Goal: Transaction & Acquisition: Download file/media

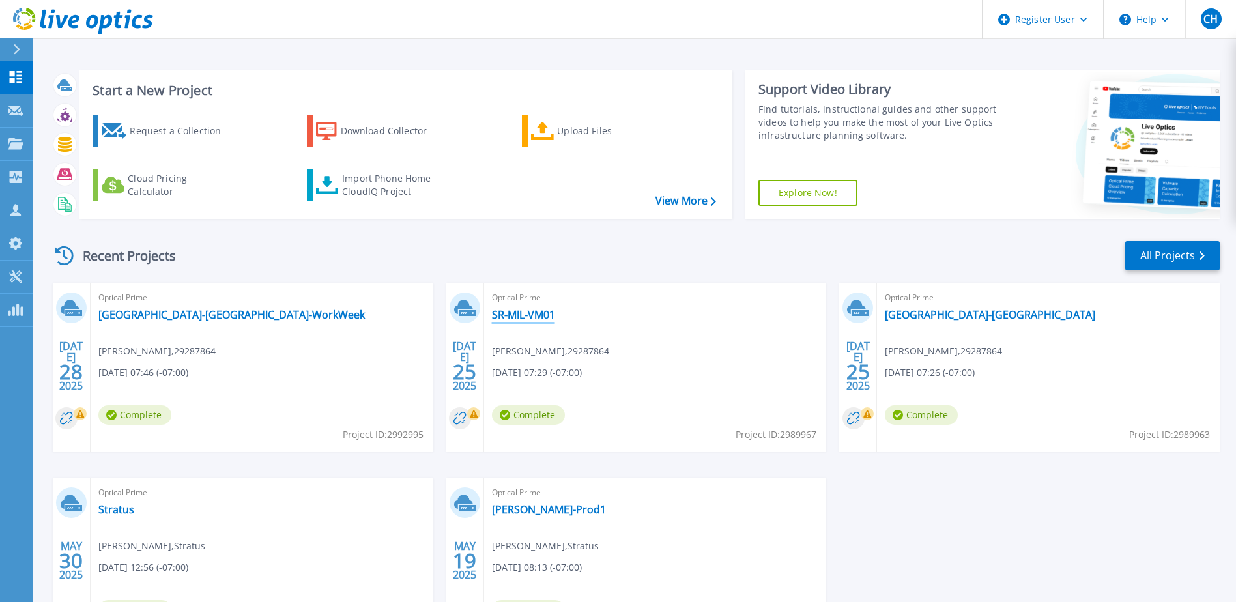
click at [518, 319] on link "SR-MIL-VM01" at bounding box center [523, 314] width 63 height 13
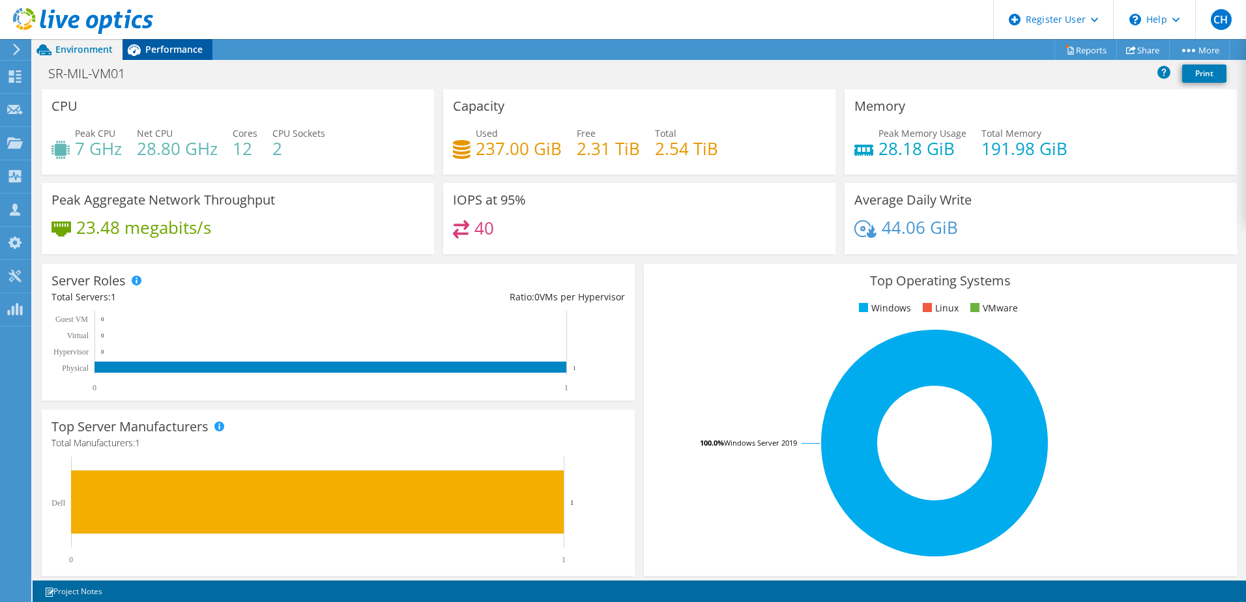
click at [164, 57] on div "Performance" at bounding box center [167, 49] width 90 height 21
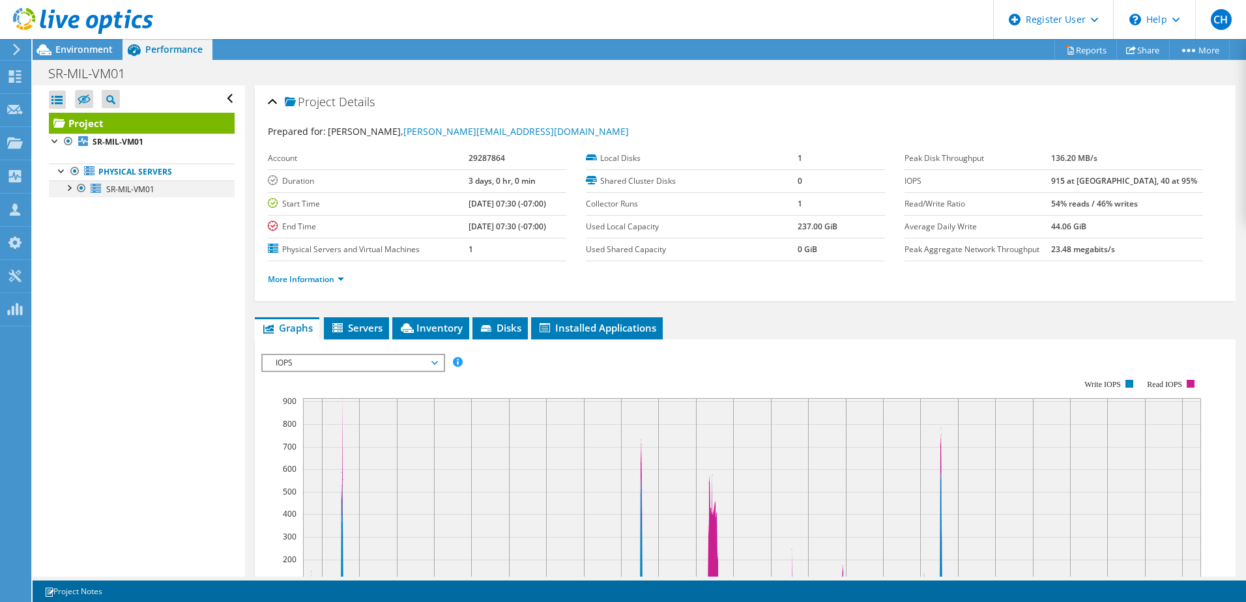
click at [70, 190] on div at bounding box center [68, 186] width 13 height 13
click at [148, 190] on span "SR-MIL-VM01" at bounding box center [130, 189] width 48 height 11
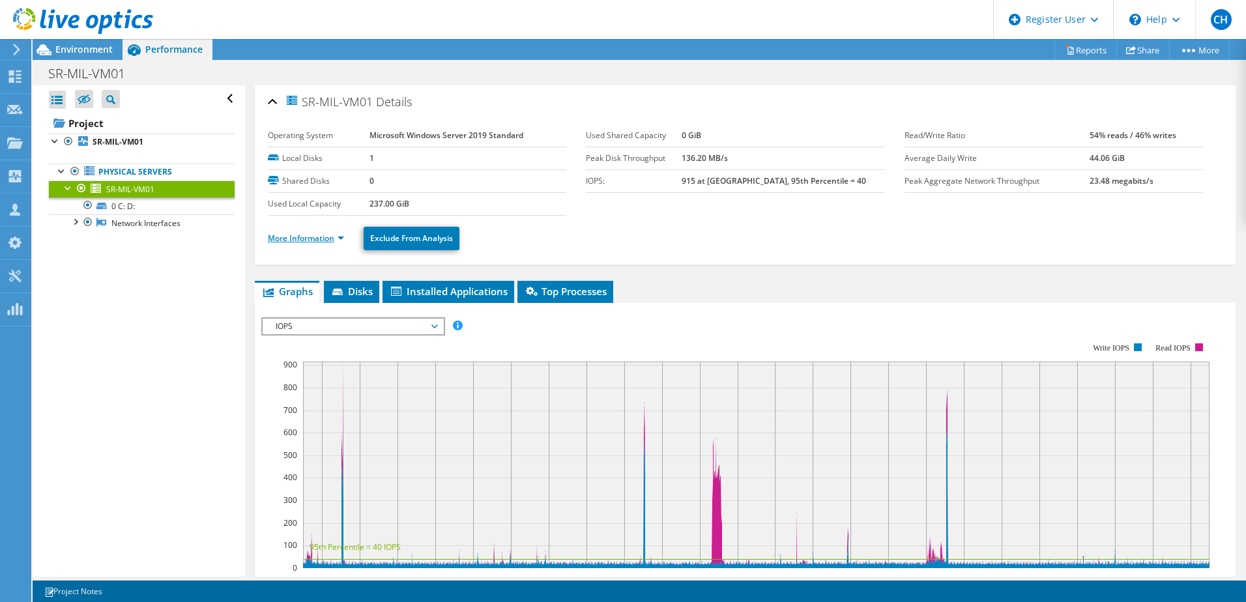
click at [327, 235] on link "More Information" at bounding box center [306, 238] width 76 height 11
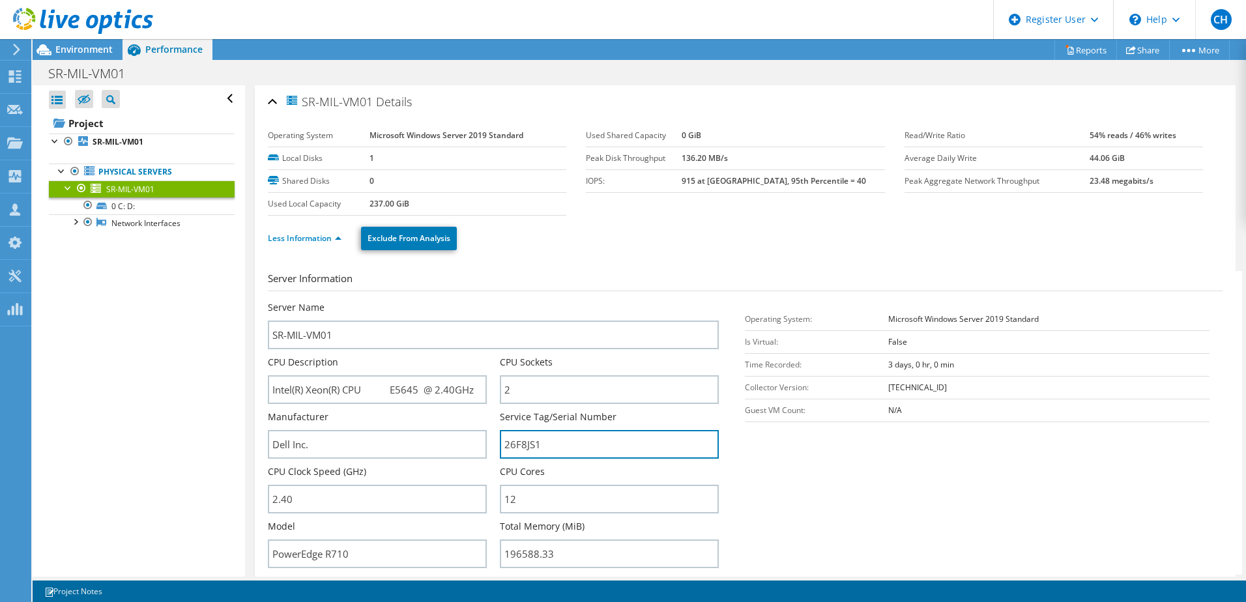
drag, startPoint x: 536, startPoint y: 442, endPoint x: 492, endPoint y: 441, distance: 44.3
click at [492, 301] on div "Server Name SR-MIL-VM01 CPU Description Intel(R) Xeon(R) CPU E5645 @ 2.40GHz CP…" at bounding box center [500, 301] width 465 height 0
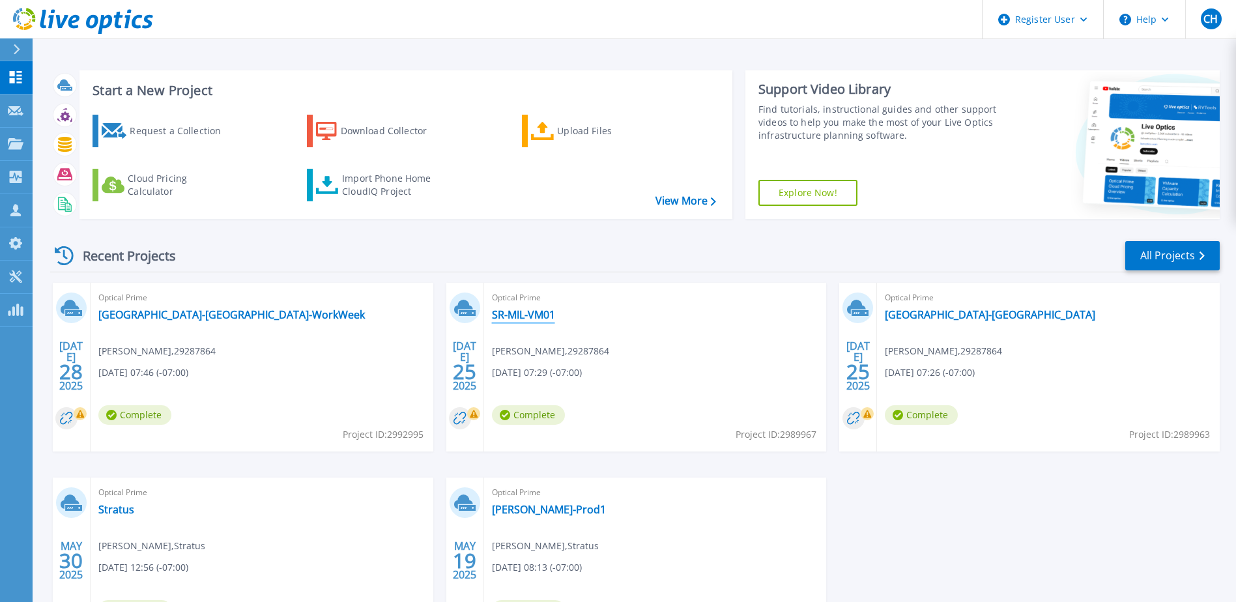
click at [513, 317] on link "SR-MIL-VM01" at bounding box center [523, 314] width 63 height 13
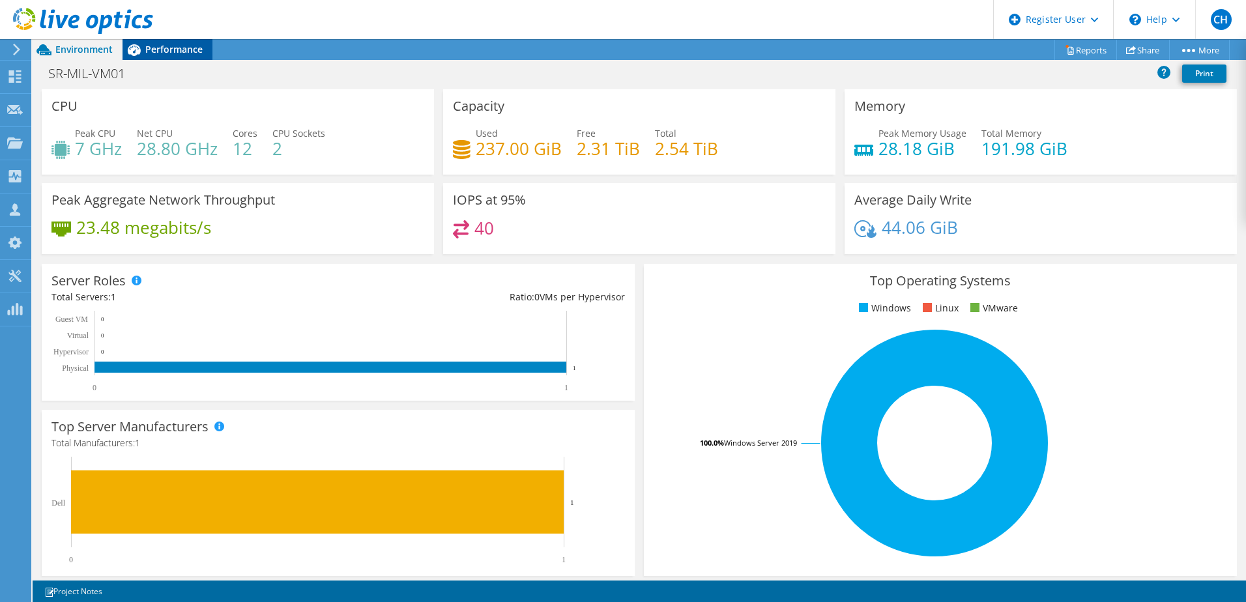
click at [156, 51] on span "Performance" at bounding box center [173, 49] width 57 height 12
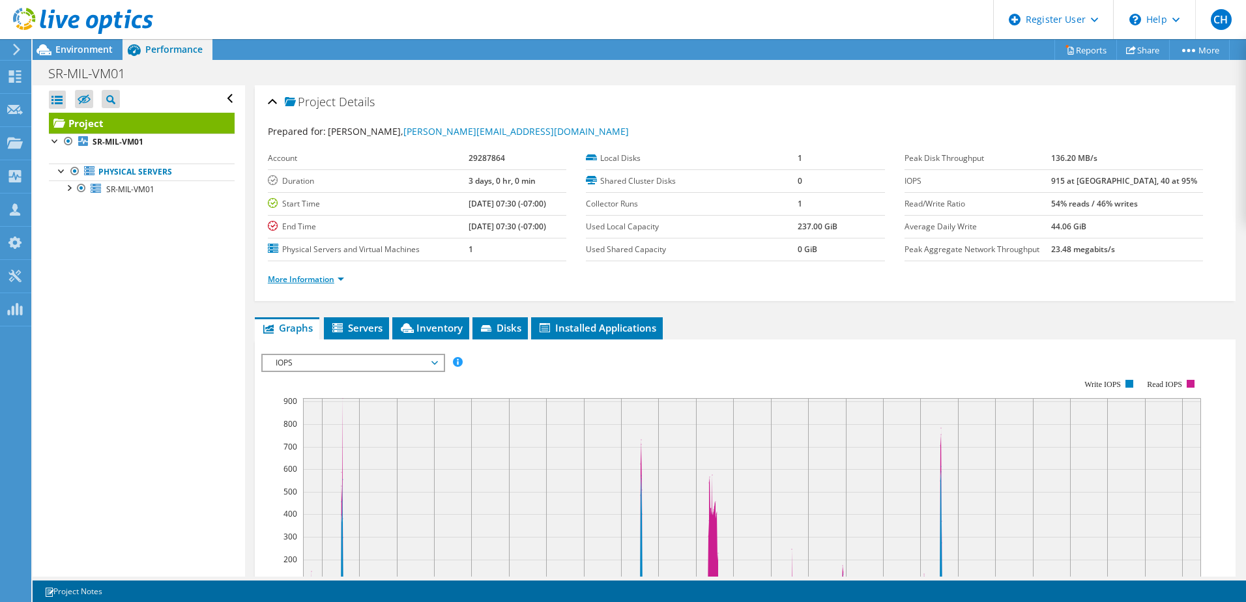
click at [337, 279] on link "More Information" at bounding box center [306, 279] width 76 height 11
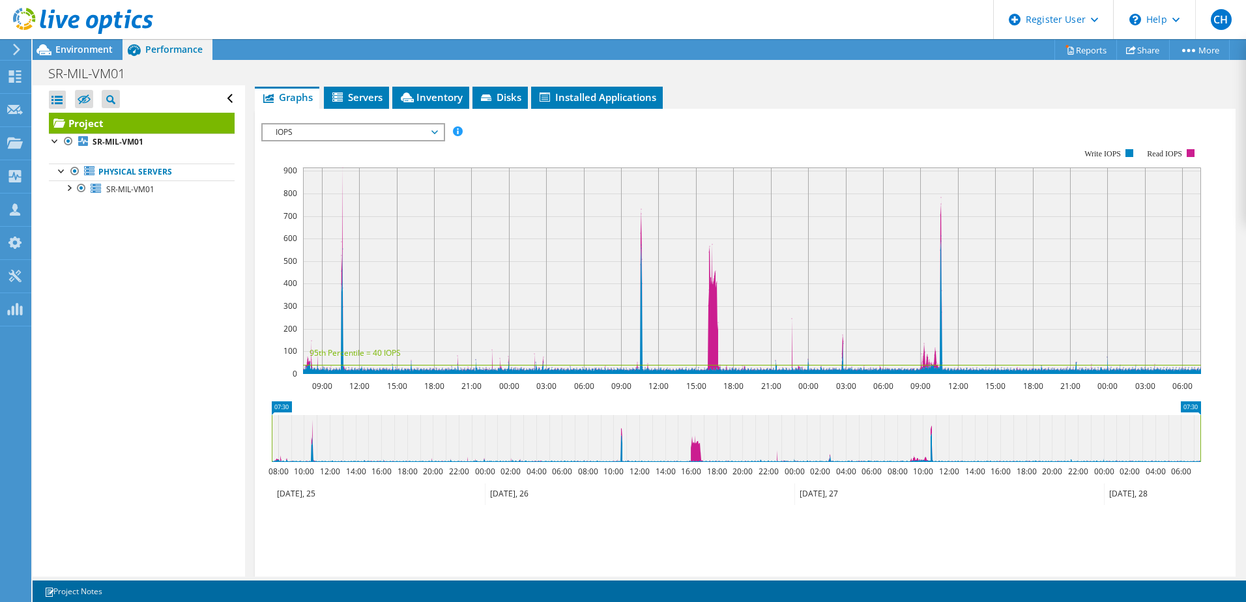
scroll to position [456, 0]
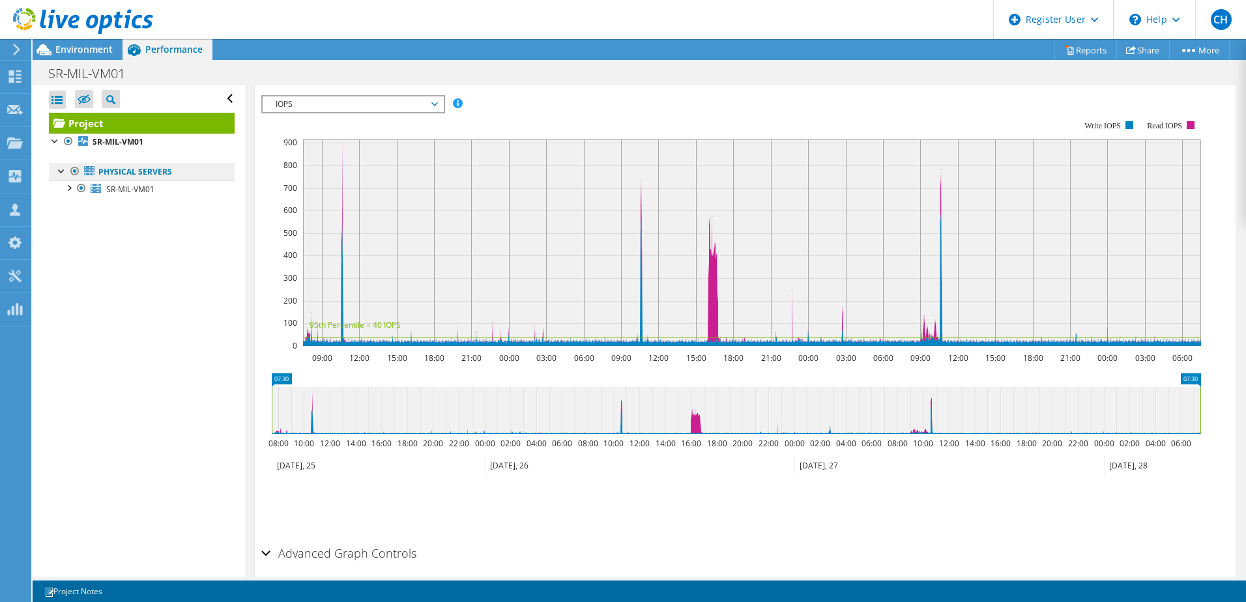
click at [160, 174] on link "Physical Servers" at bounding box center [142, 172] width 186 height 17
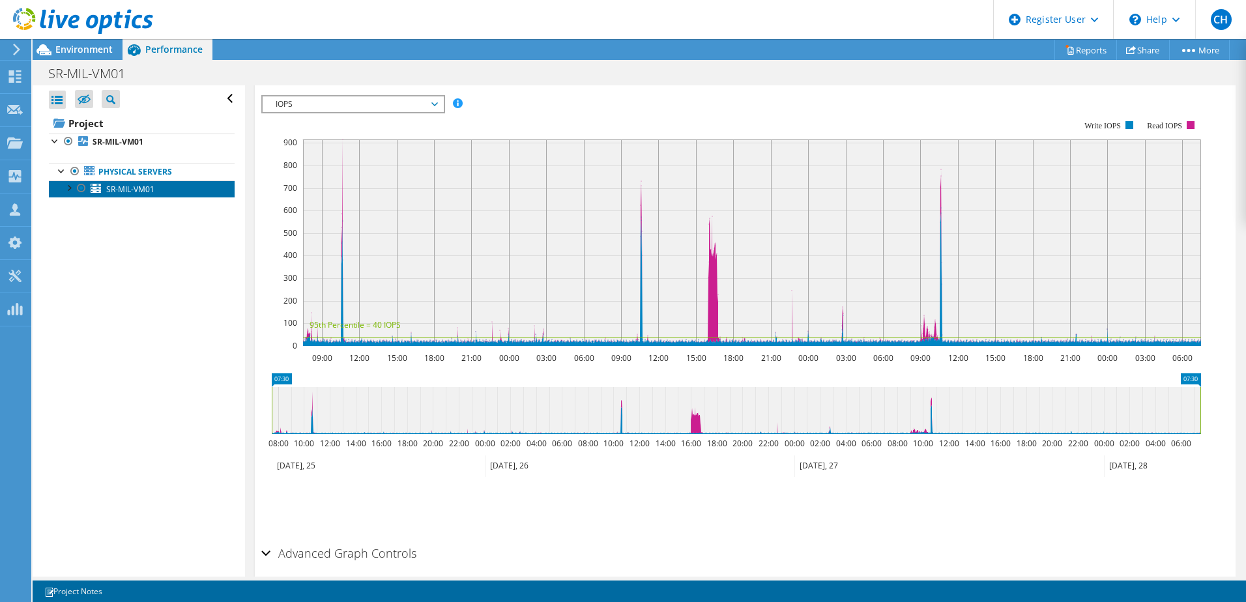
click at [145, 190] on span "SR-MIL-VM01" at bounding box center [130, 189] width 48 height 11
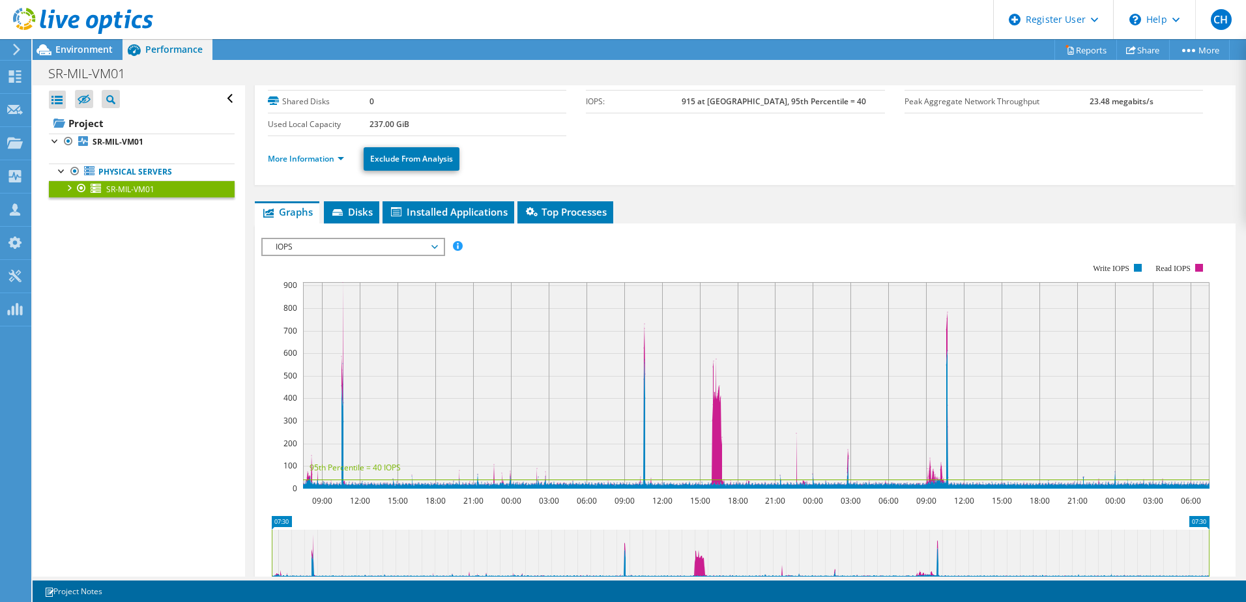
scroll to position [0, 0]
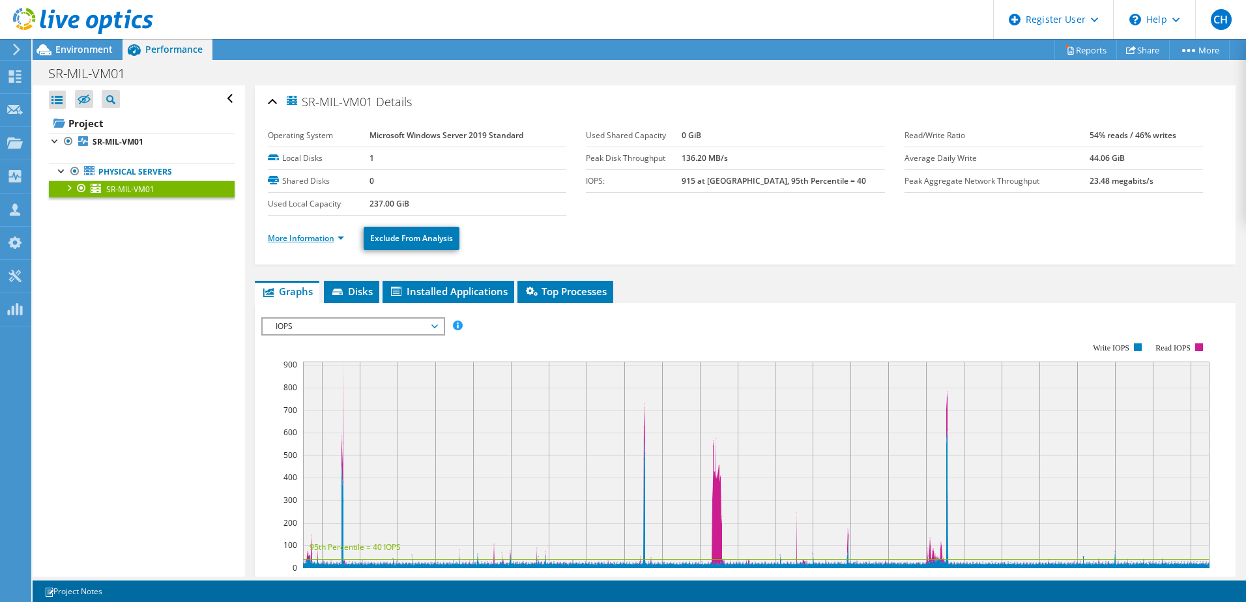
click at [309, 240] on link "More Information" at bounding box center [306, 238] width 76 height 11
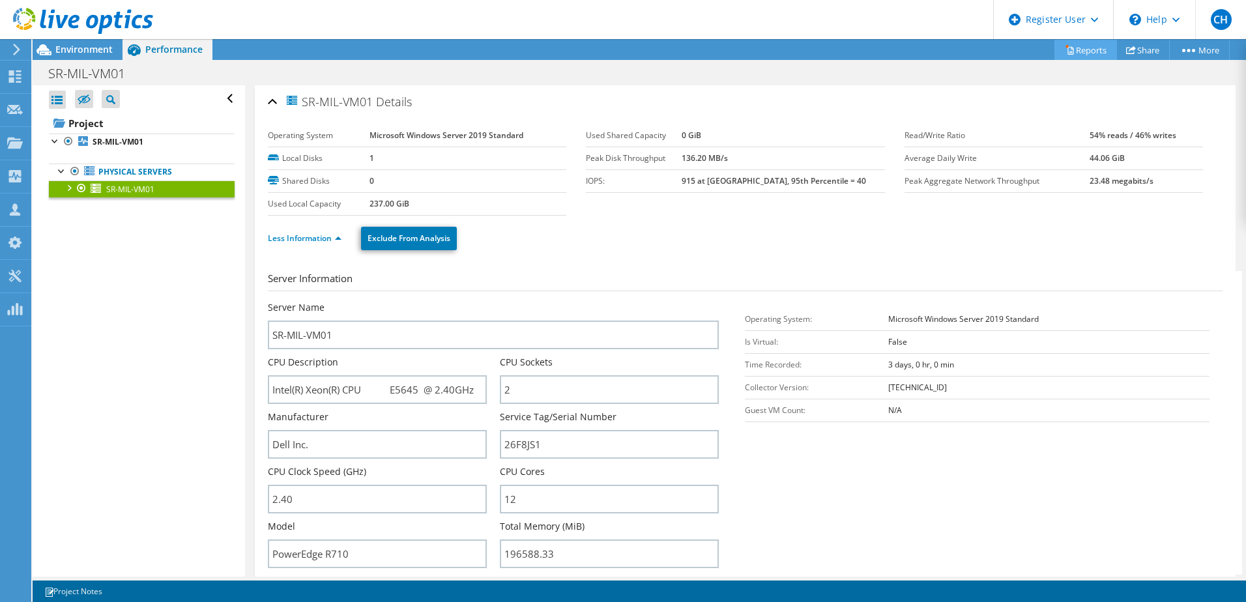
click at [1066, 50] on icon at bounding box center [1070, 50] width 10 height 10
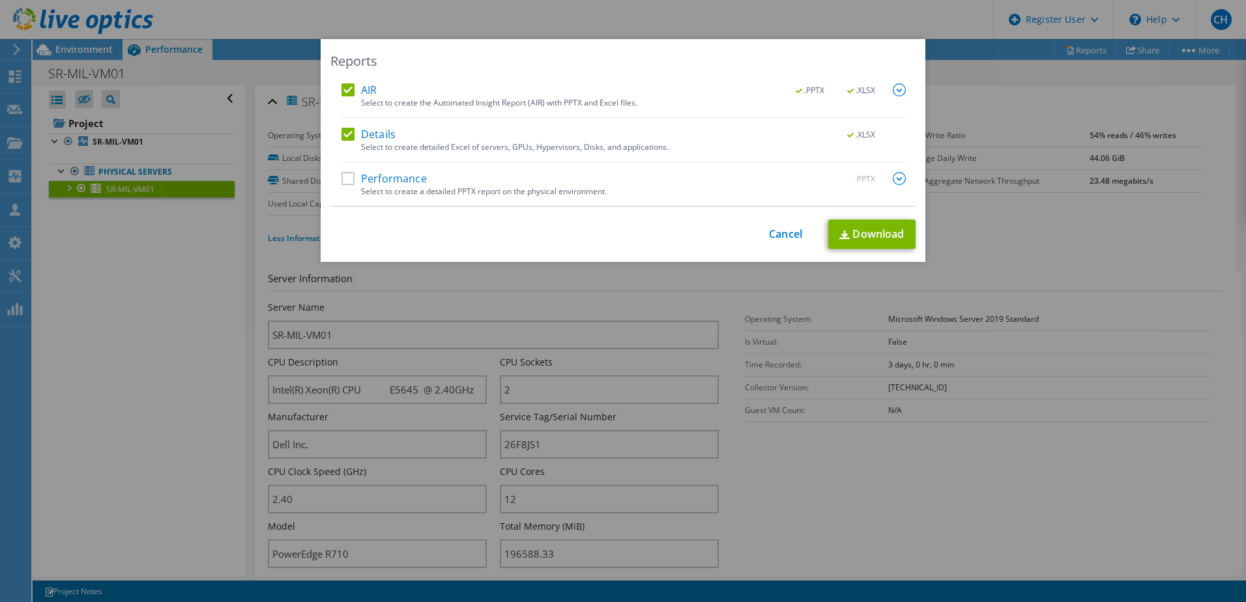
click at [341, 179] on label "Performance" at bounding box center [383, 178] width 85 height 13
click at [0, 0] on input "Performance" at bounding box center [0, 0] width 0 height 0
click at [842, 229] on link "Download" at bounding box center [871, 234] width 87 height 29
click at [732, 46] on div "Reports AIR .PPTX .XLSX Select to create the Automated Insight Report (AIR) wit…" at bounding box center [623, 150] width 605 height 223
click at [784, 231] on link "Cancel" at bounding box center [785, 234] width 33 height 12
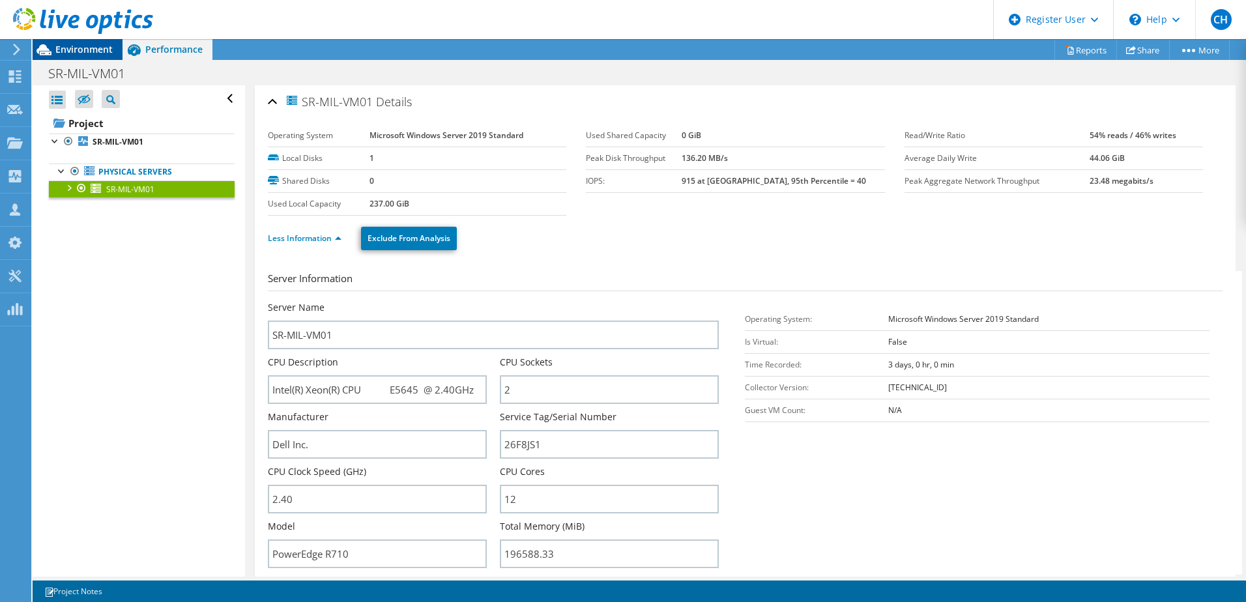
click at [86, 46] on span "Environment" at bounding box center [83, 49] width 57 height 12
